Goal: Task Accomplishment & Management: Manage account settings

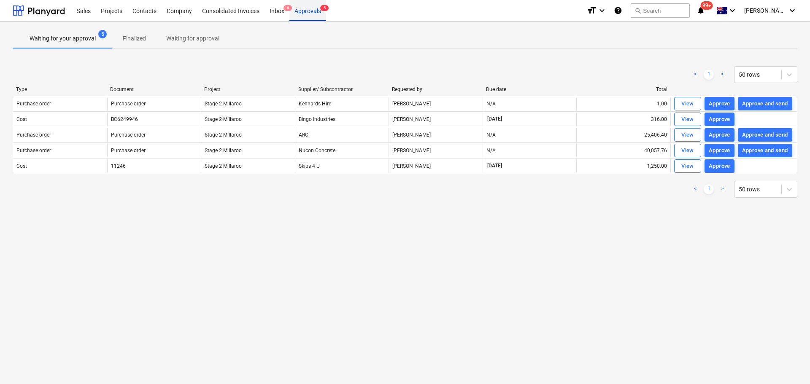
click at [302, 13] on div "Approvals 5" at bounding box center [307, 11] width 37 height 22
click at [304, 11] on div "Approvals 6" at bounding box center [307, 11] width 37 height 22
click at [279, 9] on div "Inbox 6" at bounding box center [277, 11] width 25 height 22
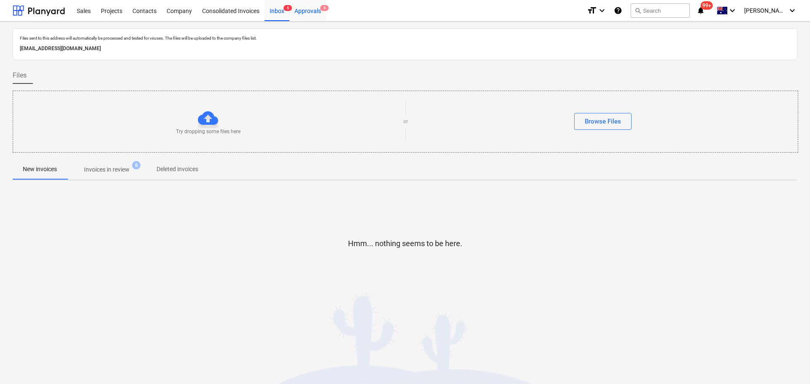
click at [311, 13] on div "Approvals 6" at bounding box center [307, 11] width 37 height 22
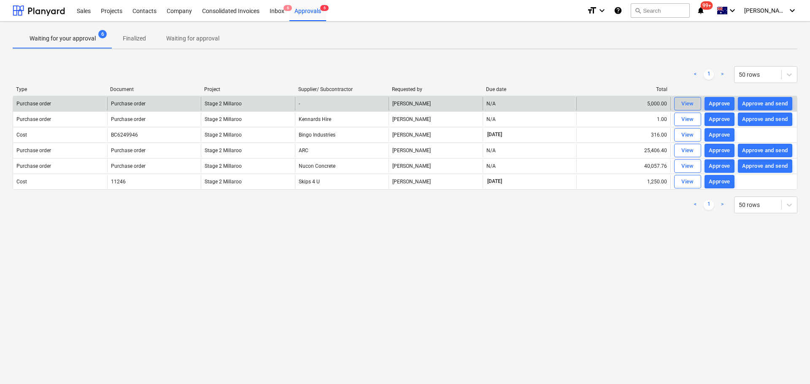
click at [683, 103] on div "View" at bounding box center [687, 104] width 13 height 10
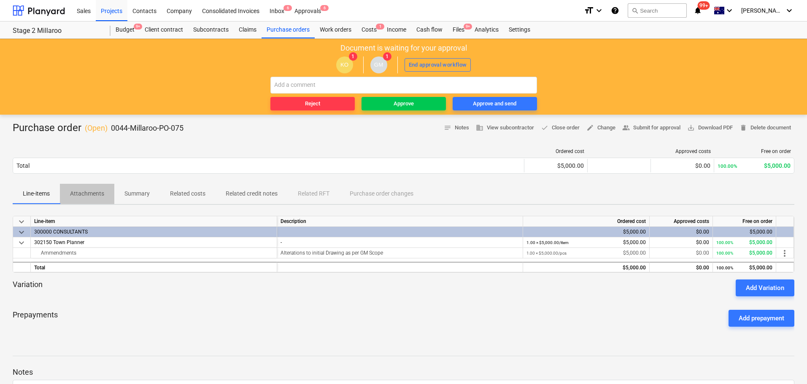
click at [84, 193] on p "Attachments" at bounding box center [87, 193] width 34 height 9
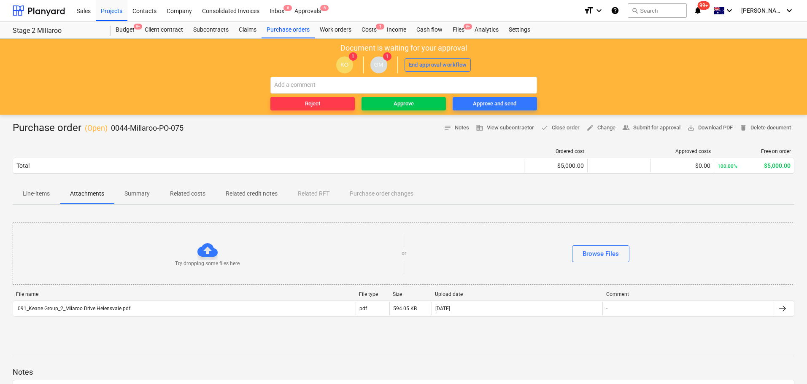
click at [205, 66] on div "KO 1 GM 1 End approval workflow" at bounding box center [403, 65] width 799 height 24
drag, startPoint x: 424, startPoint y: 333, endPoint x: 425, endPoint y: 340, distance: 6.8
click at [424, 333] on div "Try dropping some files here or Browse Files File name File type Size Upload da…" at bounding box center [404, 275] width 782 height 127
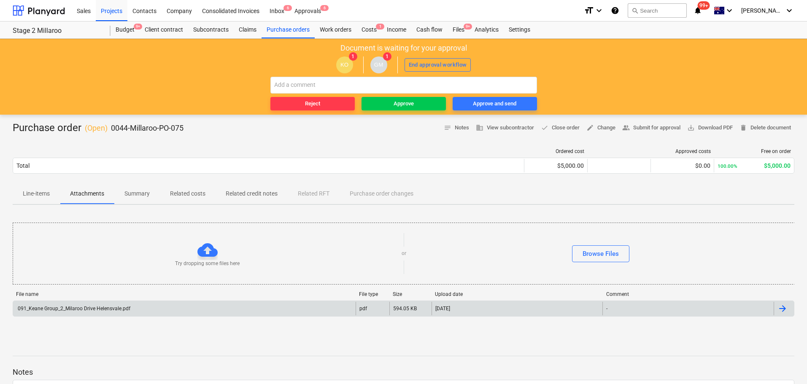
click at [102, 305] on div "091_Keane Group_2_Milaroo Drive Helensvale.pdf" at bounding box center [184, 309] width 343 height 14
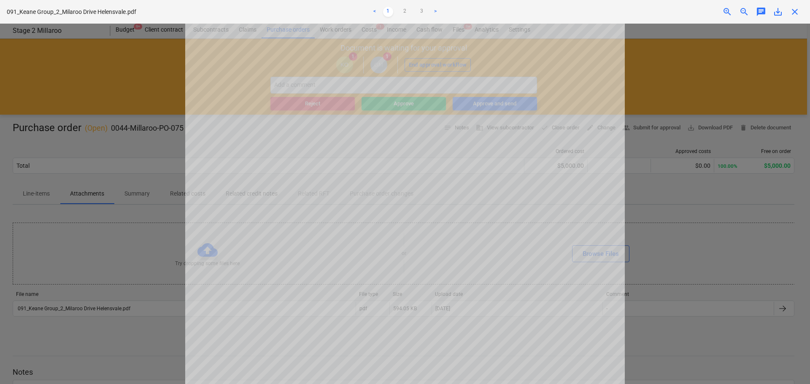
click at [120, 262] on div at bounding box center [405, 204] width 810 height 361
click at [108, 150] on div at bounding box center [405, 204] width 810 height 361
click at [797, 9] on span "close" at bounding box center [795, 12] width 10 height 10
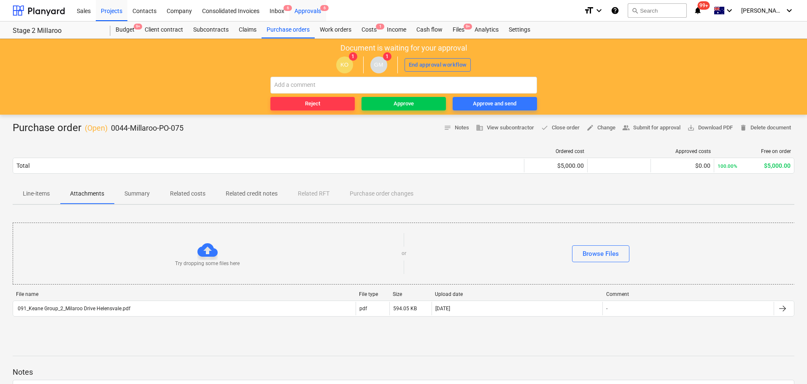
click at [305, 8] on div "Approvals 6" at bounding box center [307, 11] width 37 height 22
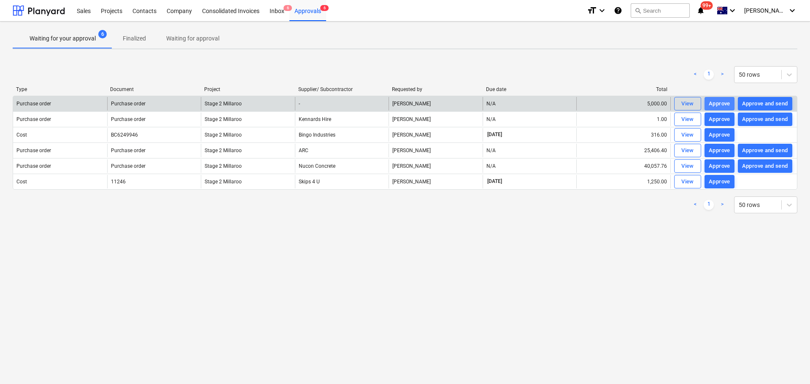
click at [713, 103] on div "Approve" at bounding box center [720, 104] width 22 height 10
